Goal: Transaction & Acquisition: Purchase product/service

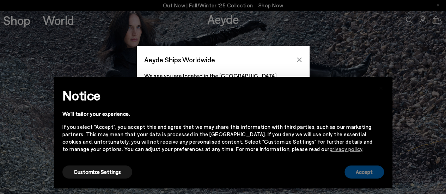
click at [363, 174] on button "Accept" at bounding box center [363, 172] width 39 height 13
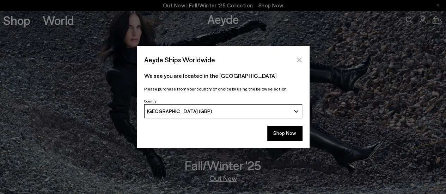
click at [301, 56] on button "Close" at bounding box center [299, 60] width 11 height 11
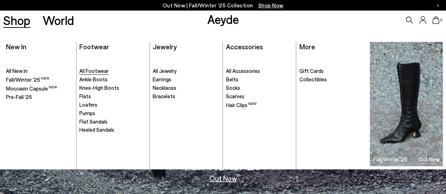
click at [107, 71] on link "All Footwear" at bounding box center [112, 71] width 67 height 7
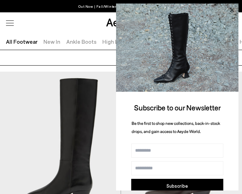
click at [231, 10] on icon at bounding box center [232, 10] width 4 height 4
click at [234, 11] on icon at bounding box center [231, 10] width 9 height 9
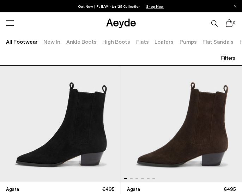
scroll to position [451, 0]
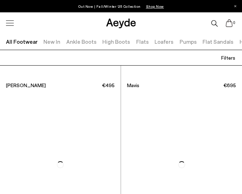
scroll to position [3955, 0]
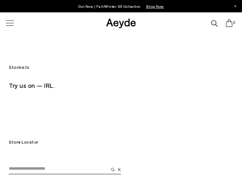
scroll to position [25, 0]
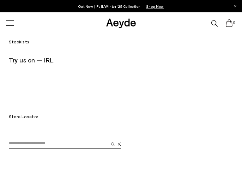
click at [34, 141] on input "email" at bounding box center [58, 143] width 99 height 11
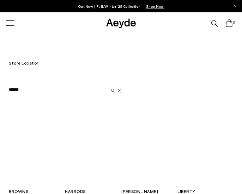
scroll to position [84, 0]
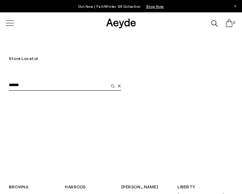
click at [113, 86] on img "submit" at bounding box center [113, 86] width 4 height 4
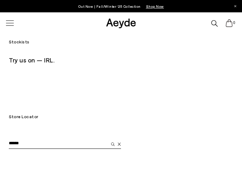
scroll to position [6, 0]
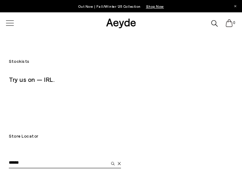
click at [30, 159] on input "******" at bounding box center [58, 163] width 99 height 11
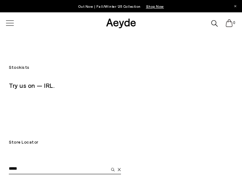
type input "*****"
click at [112, 168] on img "submit" at bounding box center [113, 170] width 4 height 4
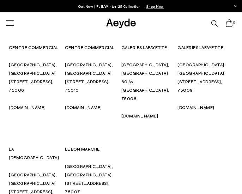
scroll to position [257, 0]
